Goal: Information Seeking & Learning: Find specific fact

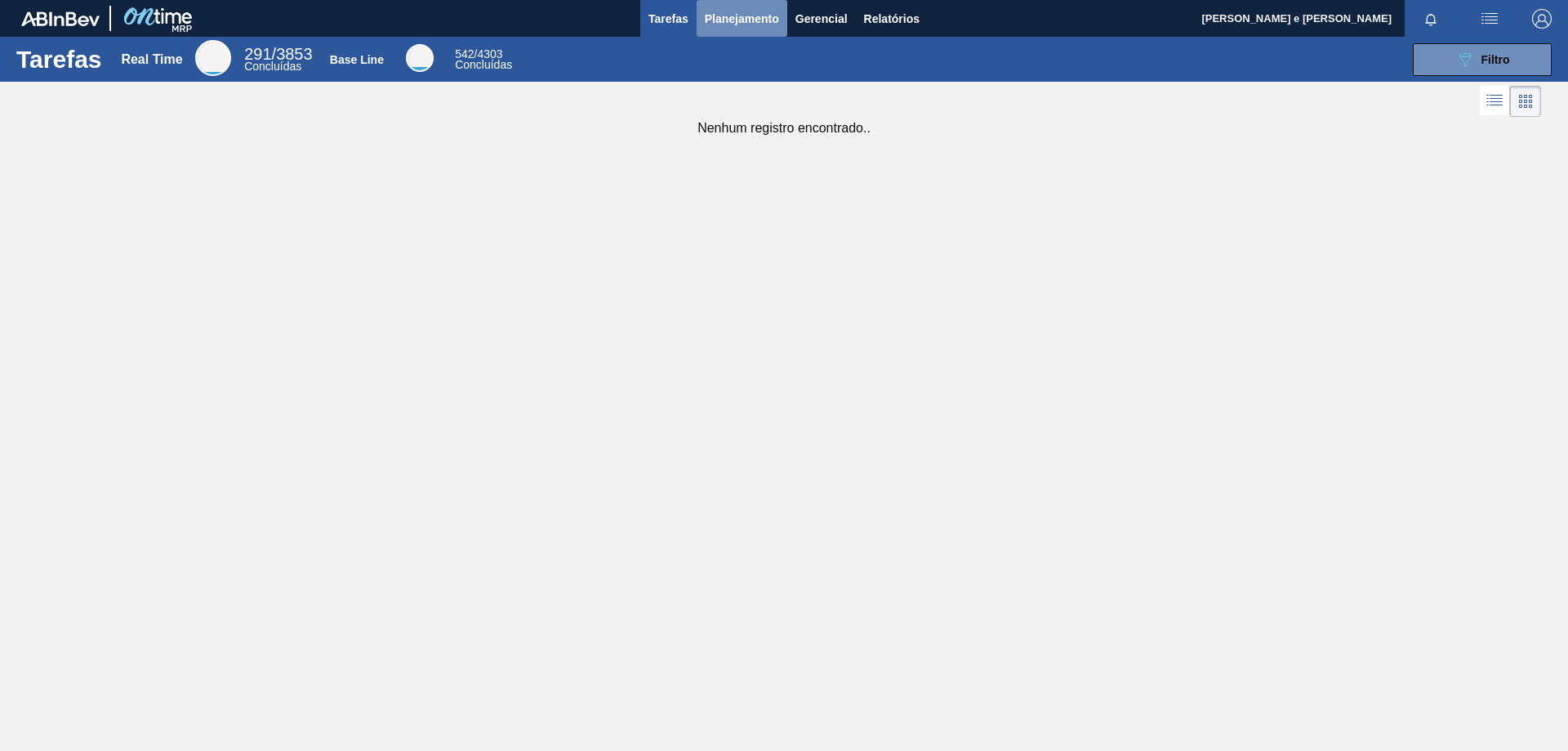
click at [747, 9] on span "Planejamento" at bounding box center [742, 19] width 75 height 20
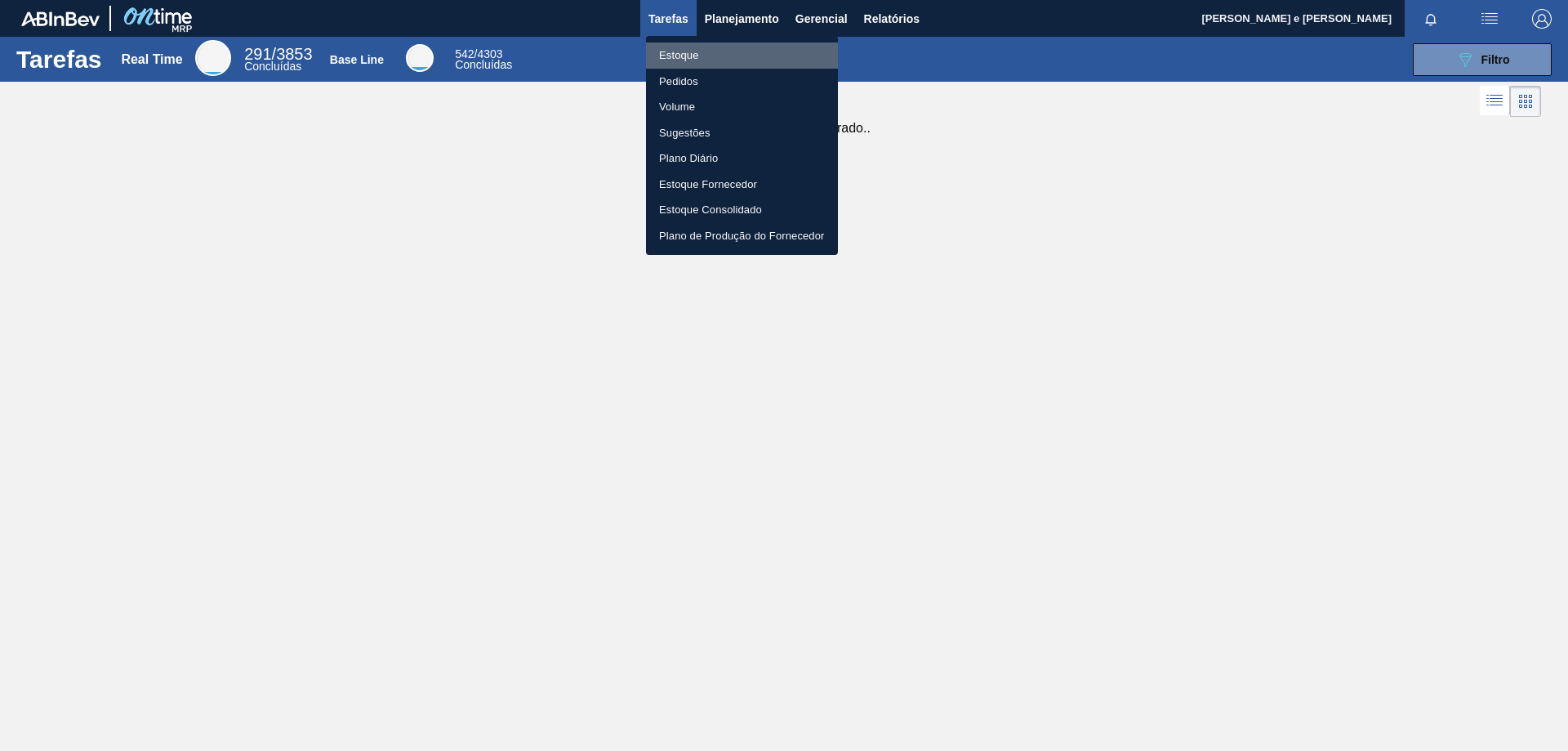
click at [680, 52] on li "Estoque" at bounding box center [742, 55] width 192 height 26
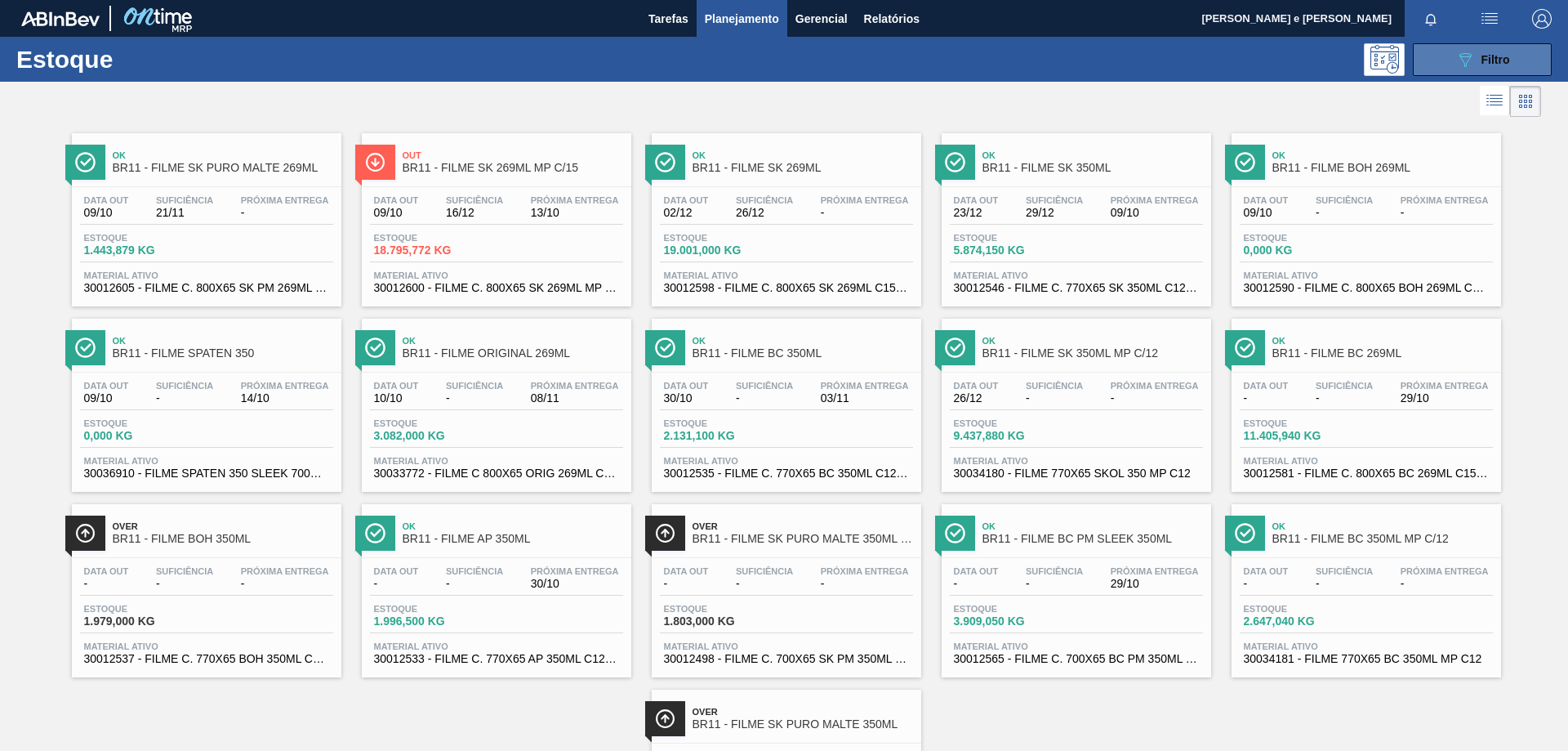
click at [1509, 70] on button "089F7B8B-B2A5-4AFE-B5C0-19BA573D28AC Filtro" at bounding box center [1482, 59] width 139 height 32
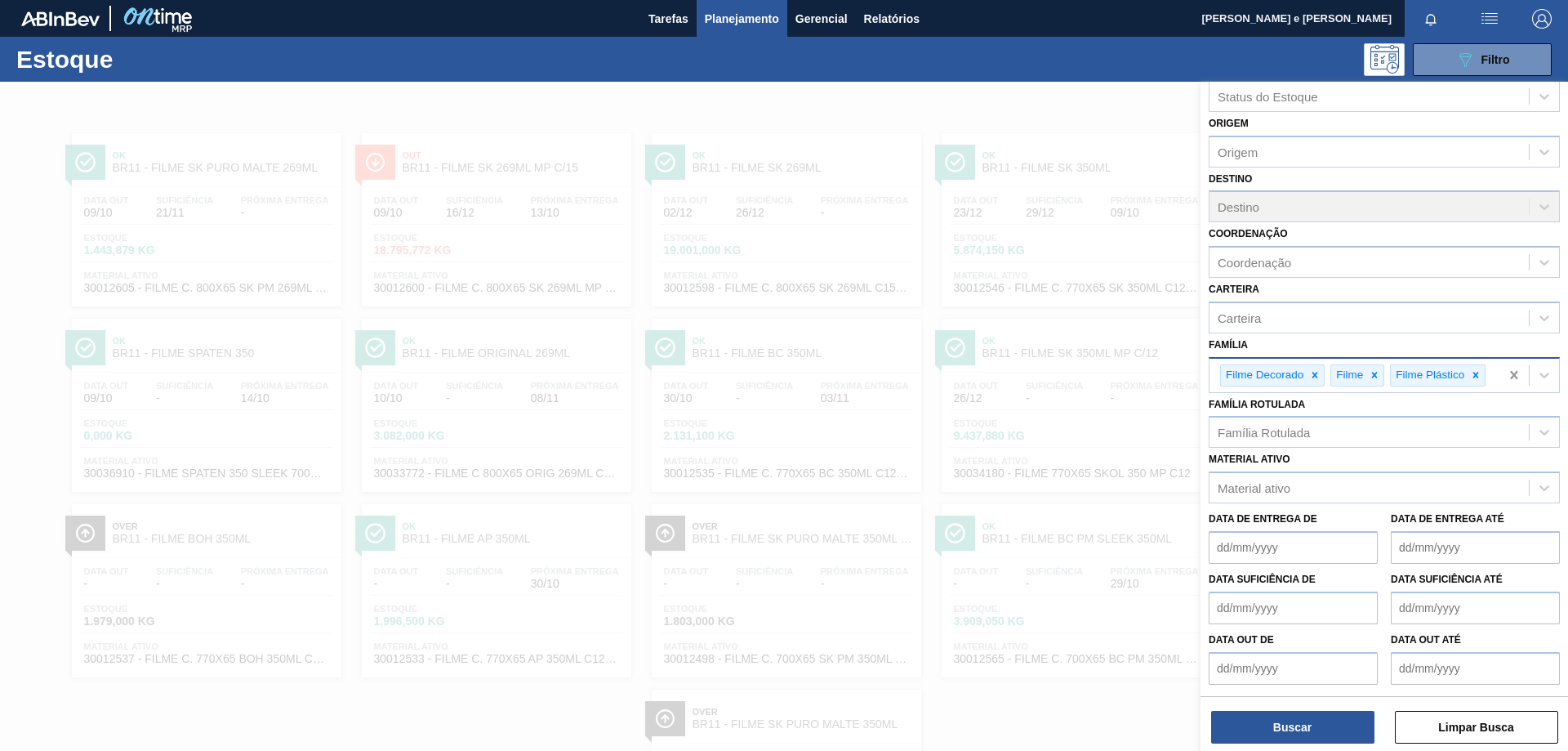
scroll to position [30, 0]
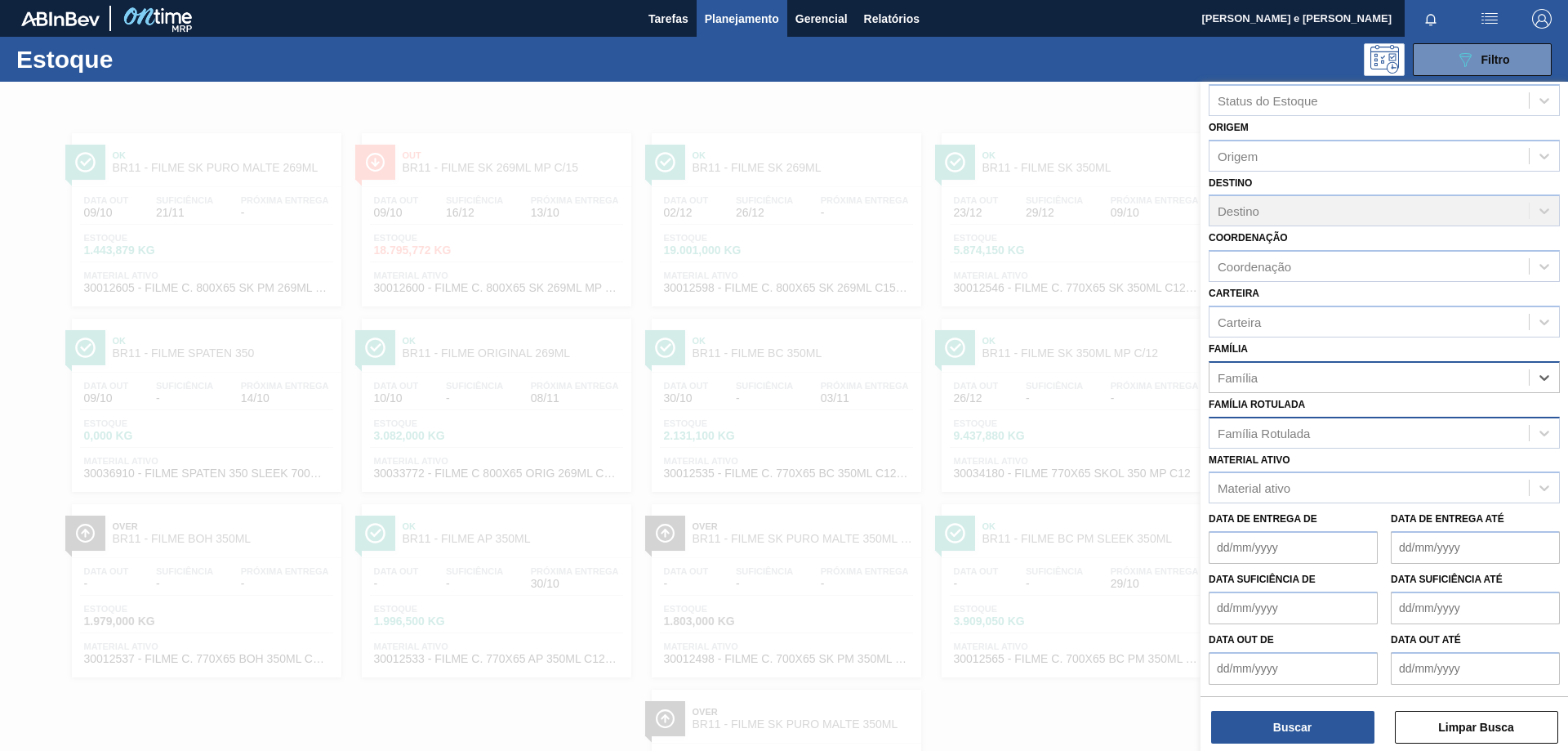
click at [1273, 425] on div "Família Rotulada" at bounding box center [1369, 432] width 320 height 23
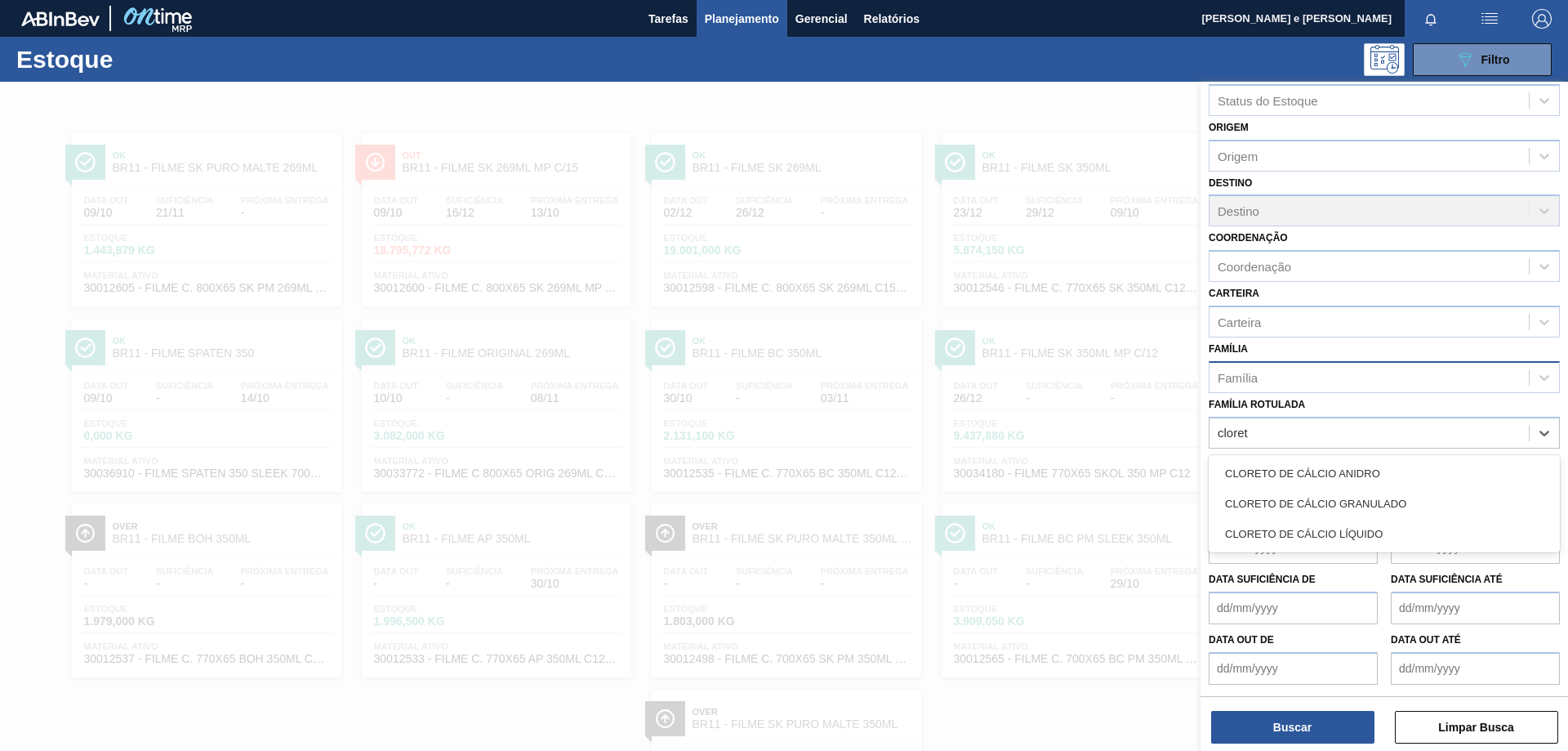
type Rotulada "cloreto"
click at [1383, 495] on div "CLORETO DE CÁLCIO GRANULADO" at bounding box center [1384, 504] width 351 height 31
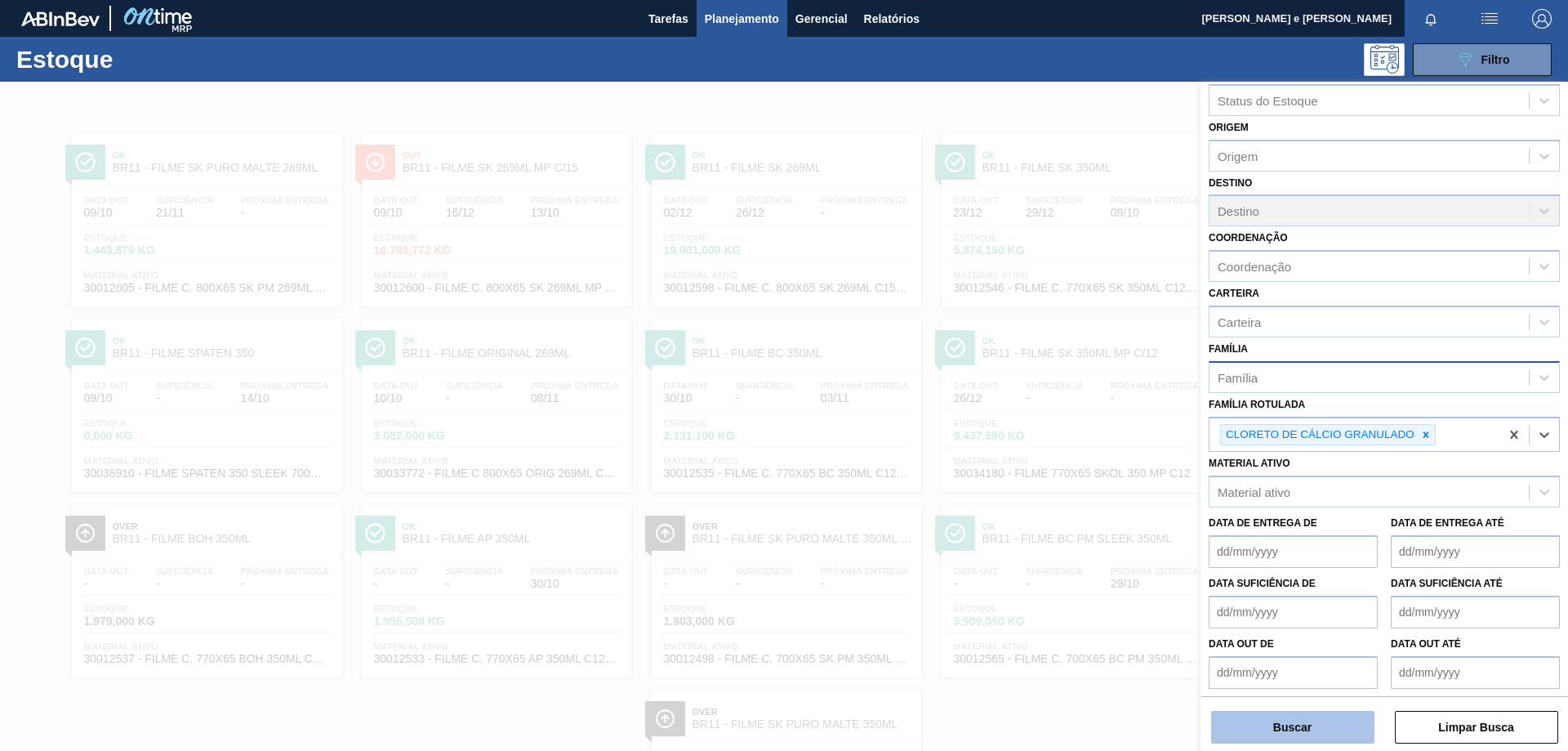
click at [1286, 730] on button "Buscar" at bounding box center [1293, 728] width 164 height 32
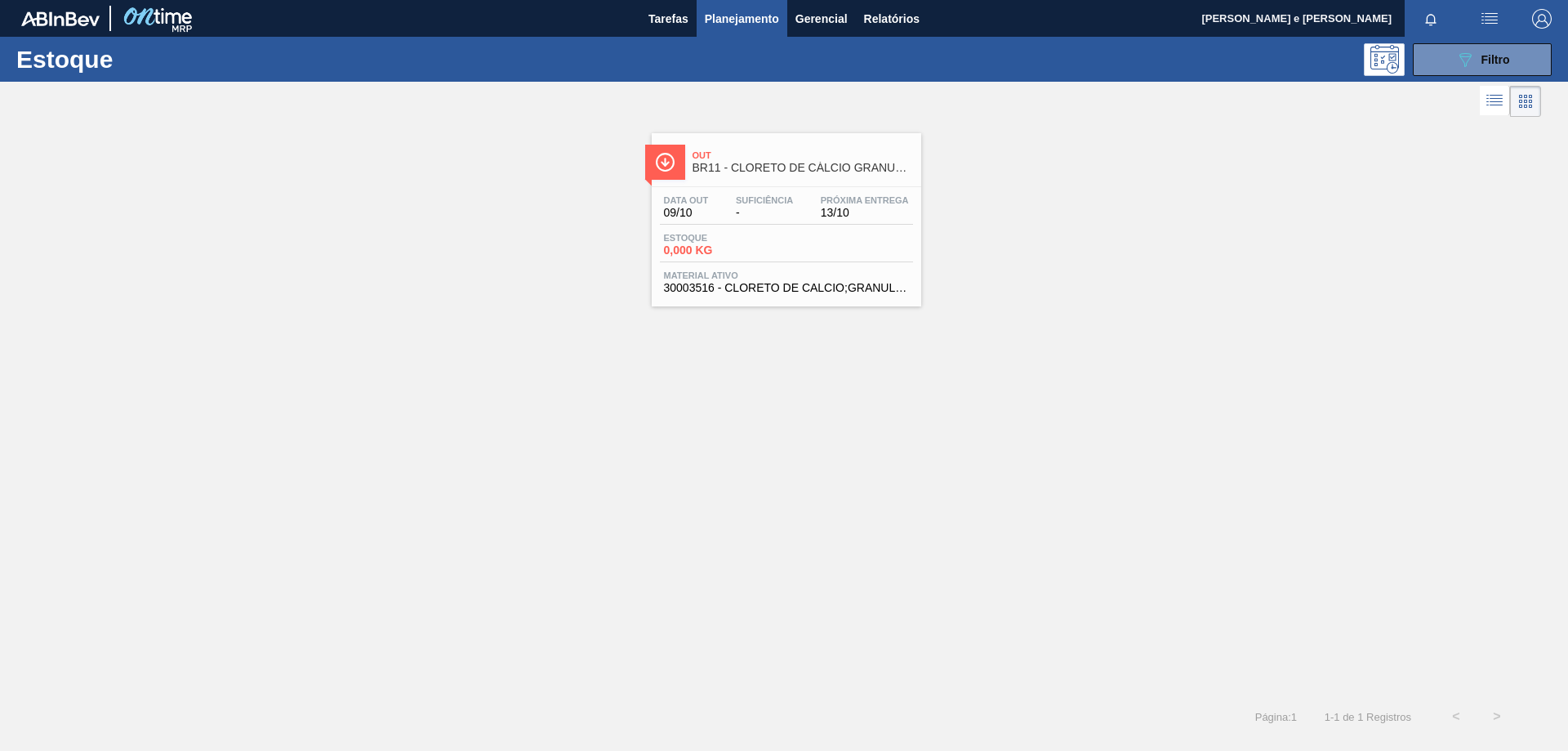
click at [792, 176] on div "Out BR11 - CLORETO DE CÁLCIO GRANULADO" at bounding box center [803, 162] width 221 height 37
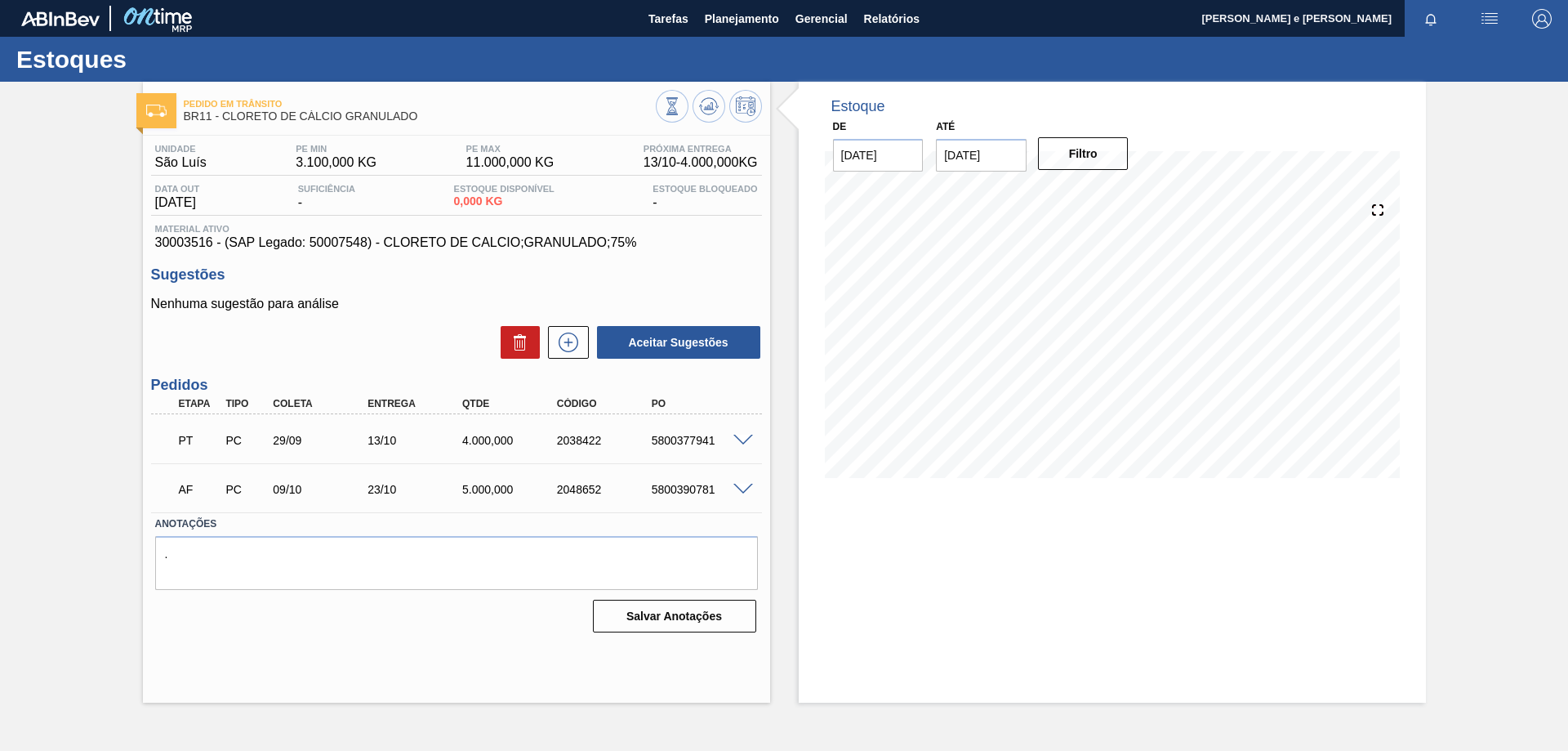
click at [741, 442] on span at bounding box center [743, 441] width 20 height 13
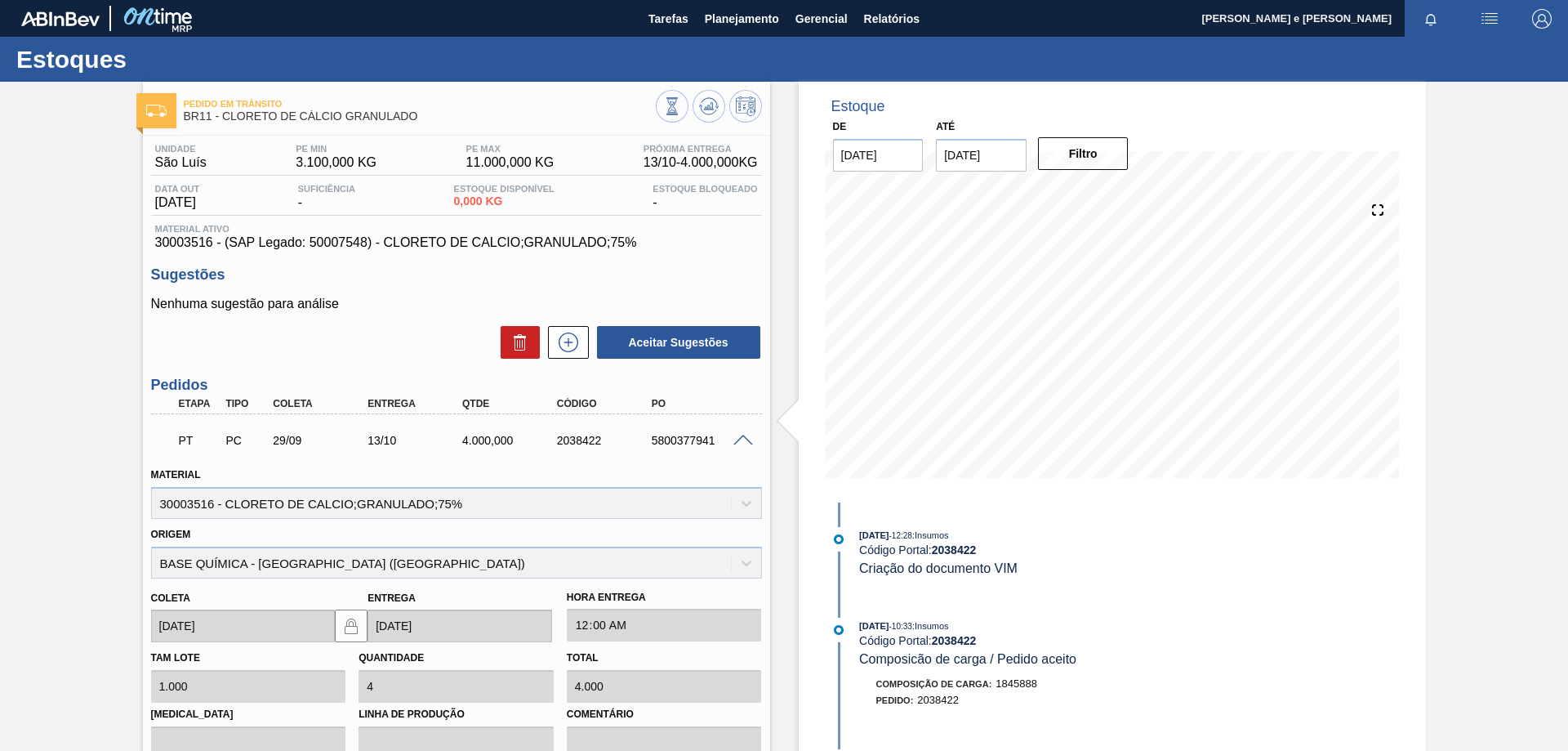
scroll to position [164, 0]
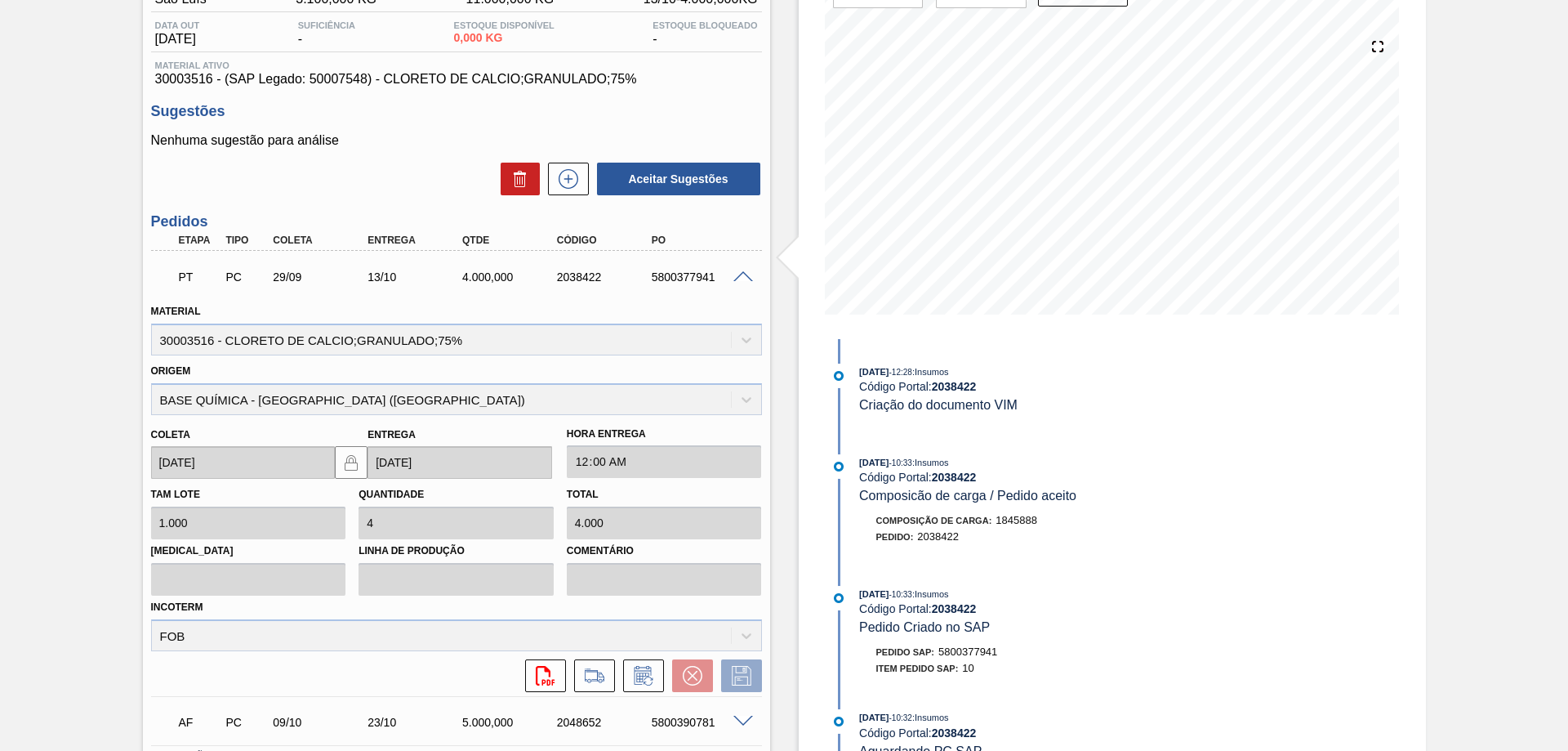
click at [1057, 571] on div "[DATE] 12:28 : Insumos Código Portal: 2038422 Criação do documento VIM [DATE] 1…" at bounding box center [1037, 610] width 420 height 540
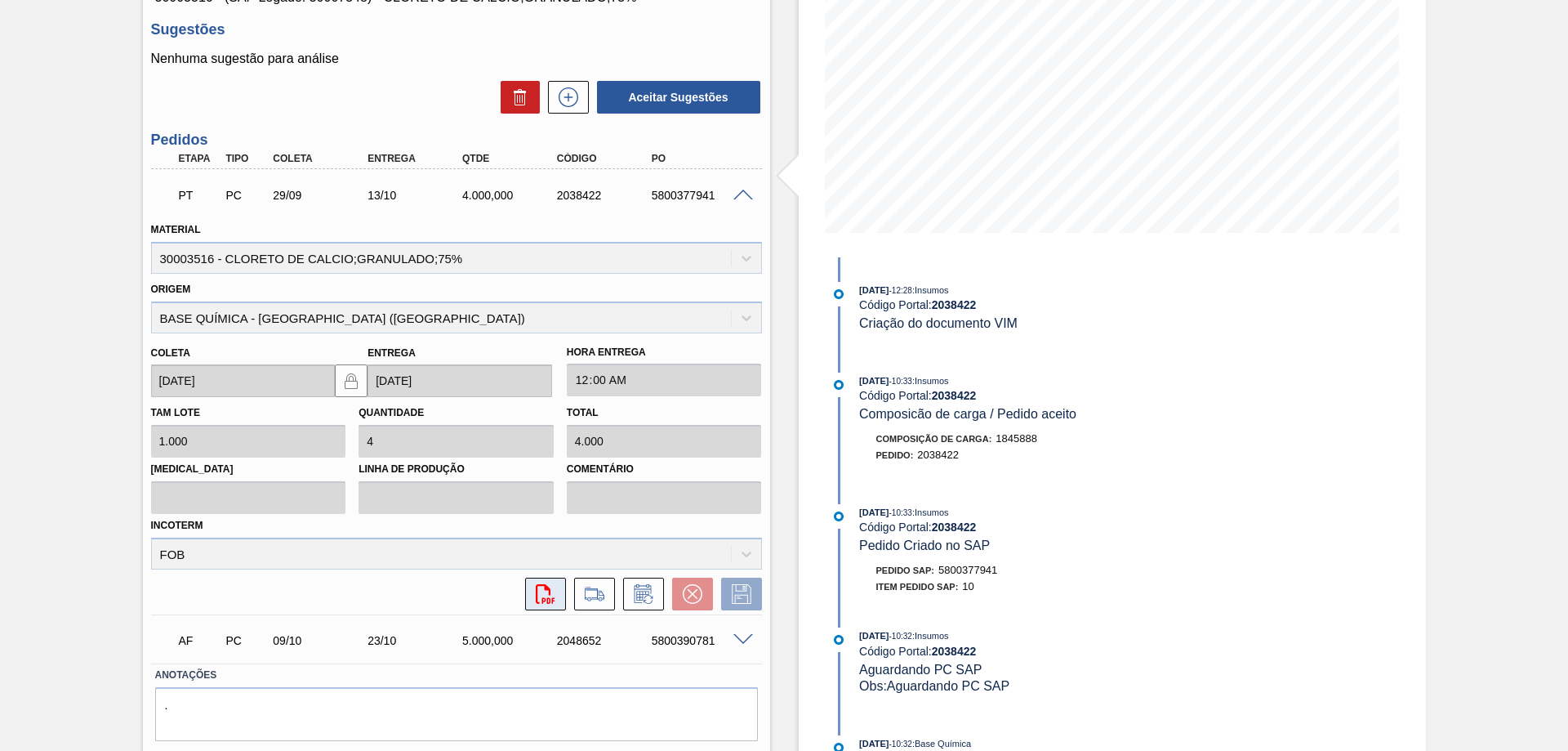
click at [544, 591] on icon "svg{fill:#ff0000}" at bounding box center [545, 594] width 20 height 20
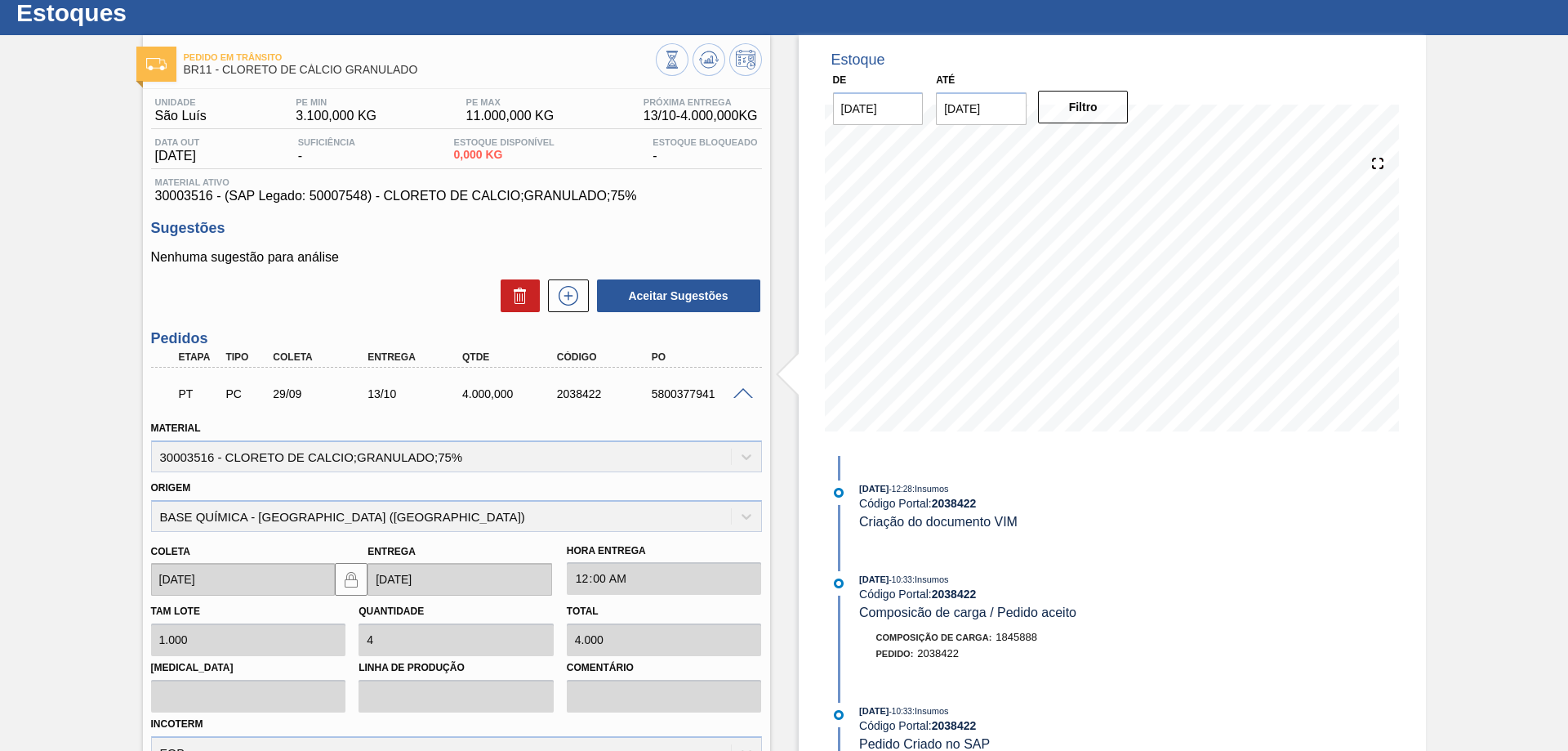
scroll to position [0, 0]
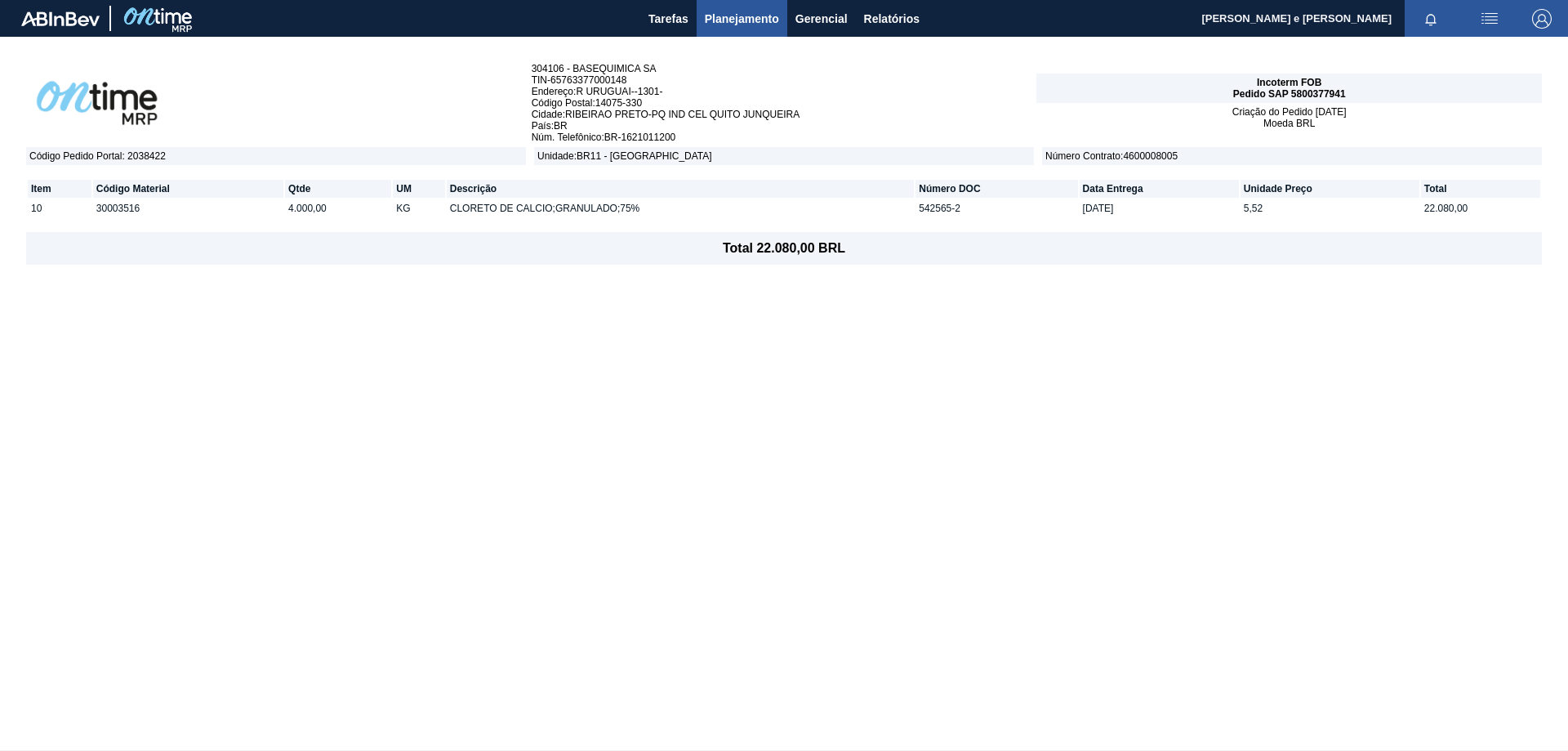
click at [1229, 457] on div "304106 - BASEQUIMICA SA TIN - 65763377000148 Endereço : R URUGUAI--1301- Código…" at bounding box center [784, 394] width 1568 height 713
click at [643, 446] on div "304106 - BASEQUIMICA SA TIN - 65763377000148 Endereço : R URUGUAI--1301- Código…" at bounding box center [784, 394] width 1568 height 713
